Goal: Check status: Check status

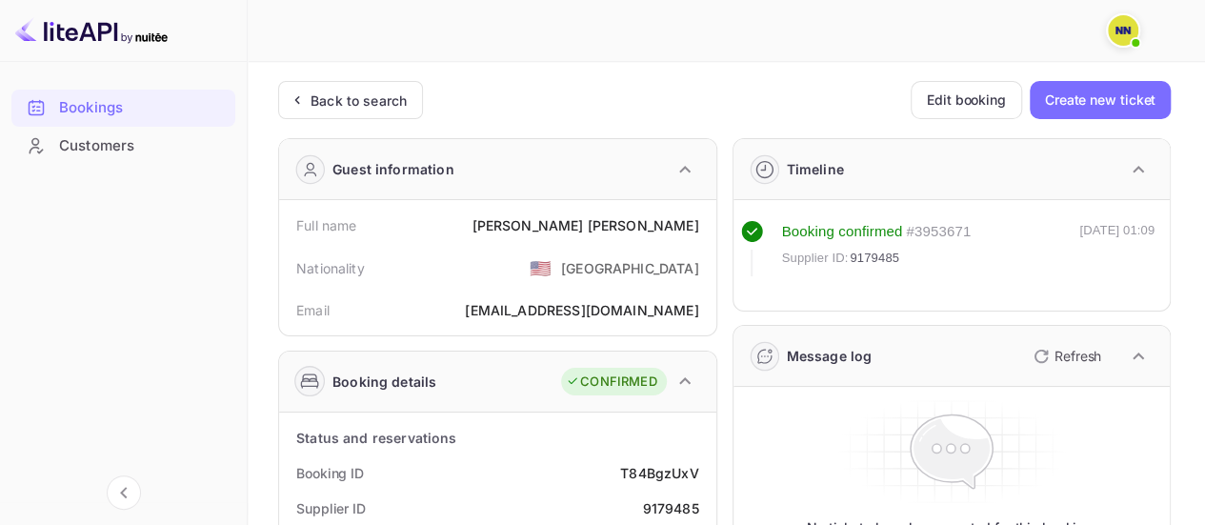
click at [345, 104] on div "Back to search" at bounding box center [359, 101] width 96 height 20
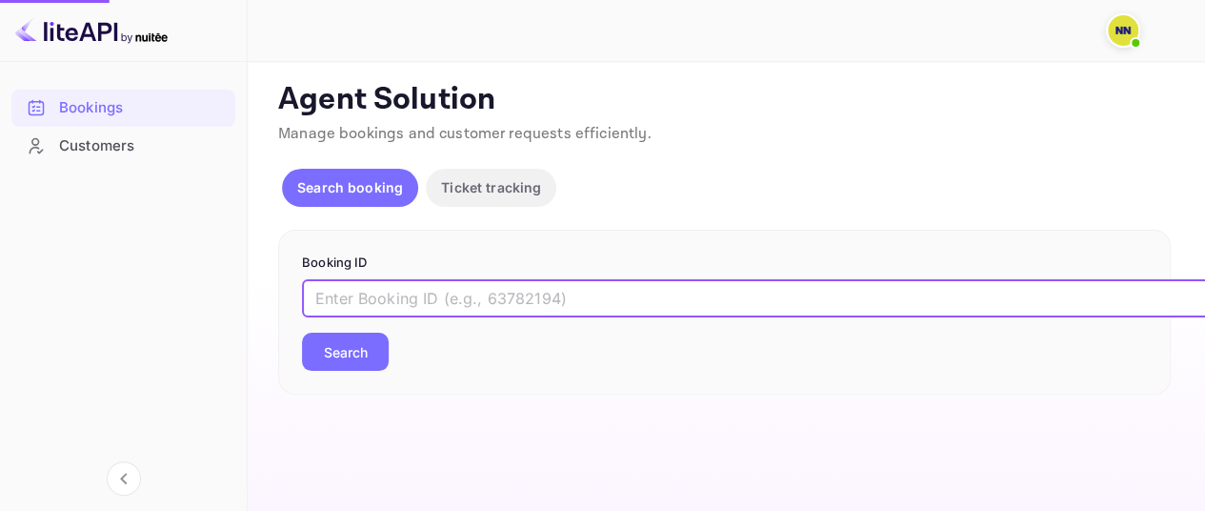
click at [454, 293] on input "text" at bounding box center [778, 298] width 953 height 38
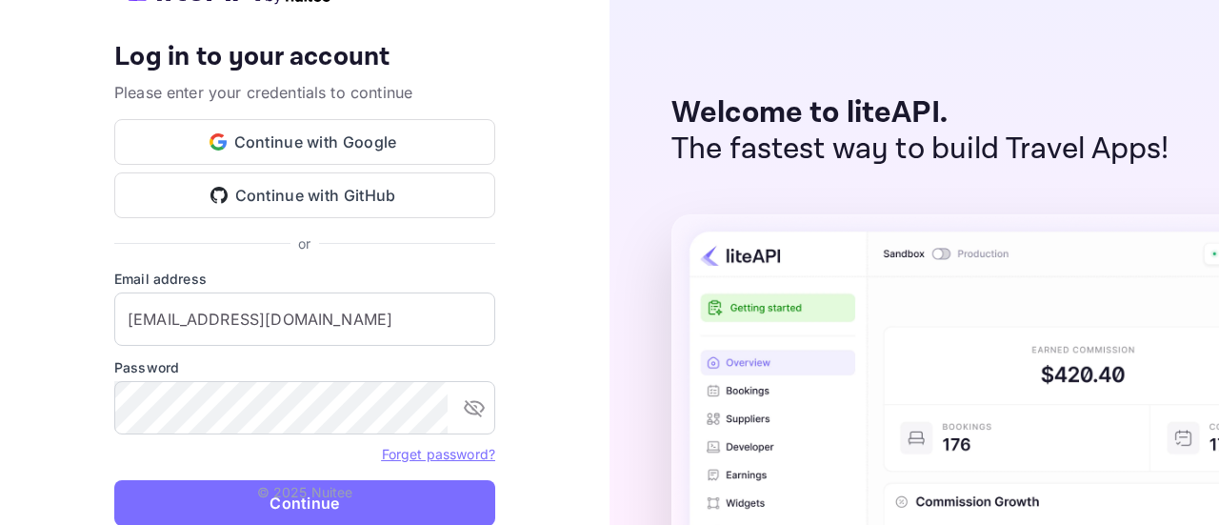
type input "[EMAIL_ADDRESS][DOMAIN_NAME]"
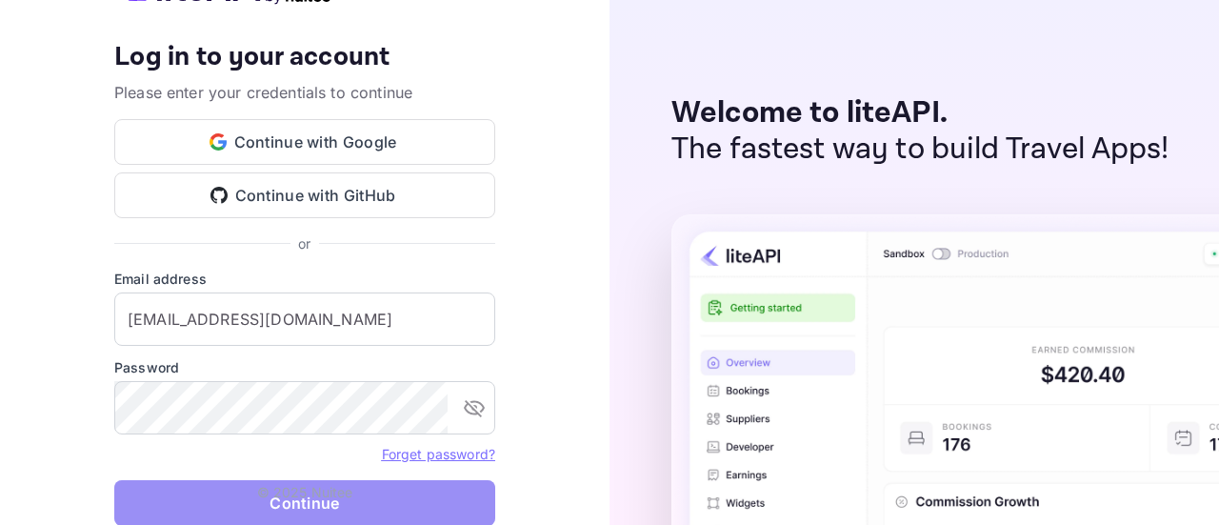
click at [306, 505] on button "Continue" at bounding box center [304, 503] width 381 height 46
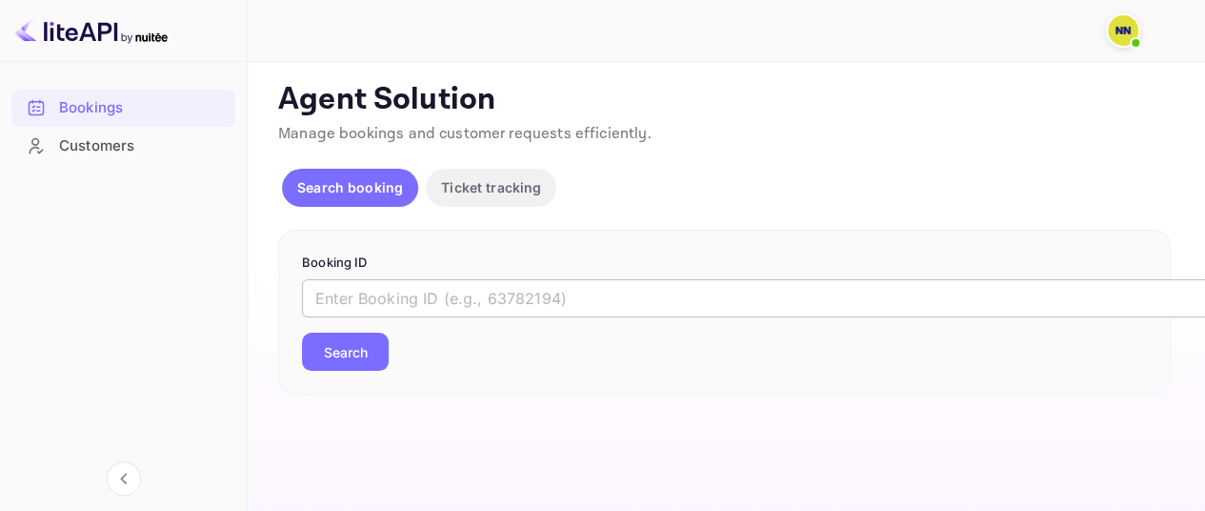
click at [564, 305] on input "text" at bounding box center [778, 298] width 953 height 38
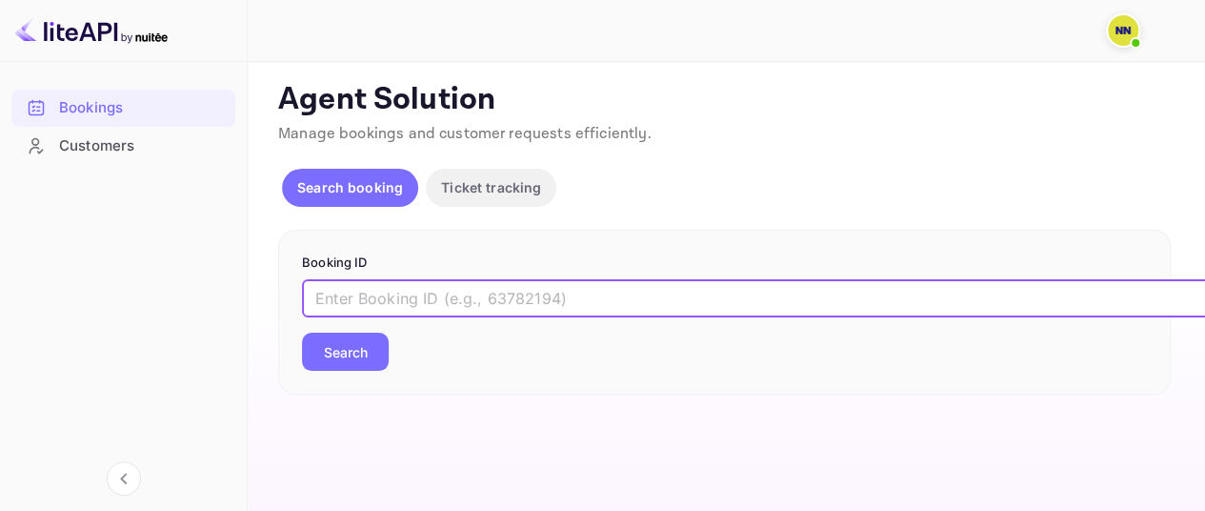
paste input "9GecDH8p5"
type input "9GecDH8p5"
click at [380, 352] on button "Search" at bounding box center [345, 351] width 87 height 38
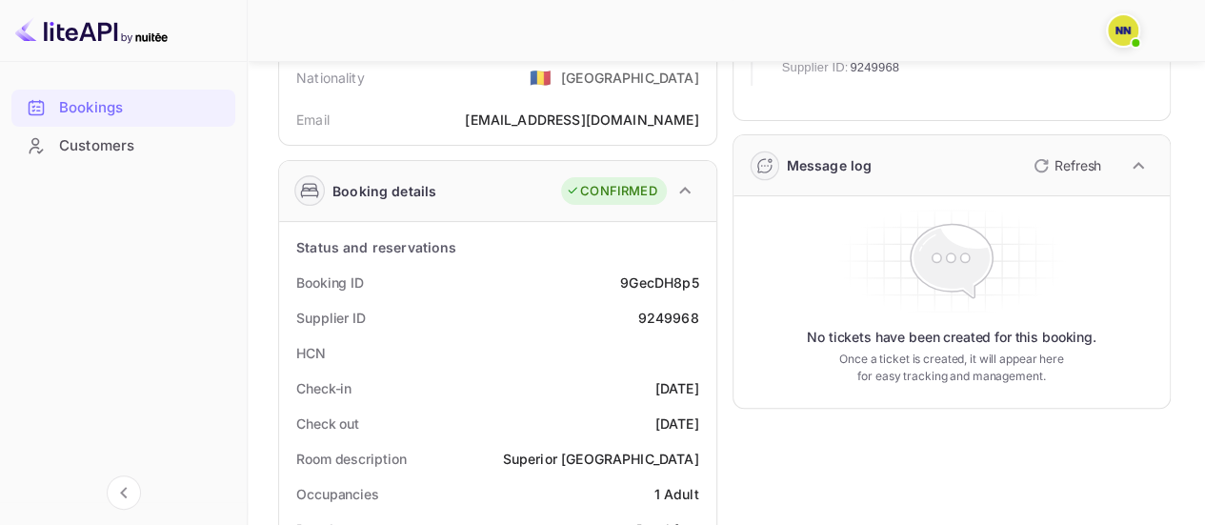
scroll to position [381, 0]
